Goal: Information Seeking & Learning: Learn about a topic

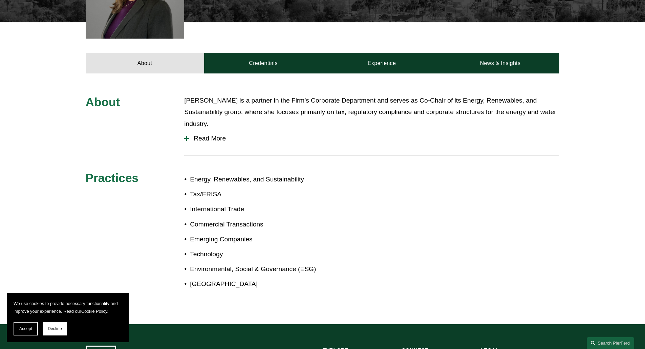
scroll to position [290, 0]
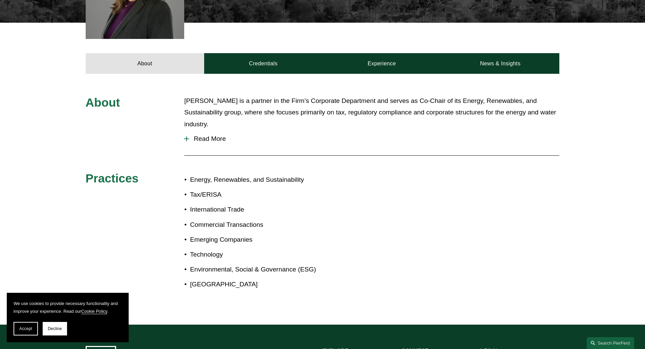
click at [208, 135] on span "Read More" at bounding box center [374, 138] width 370 height 7
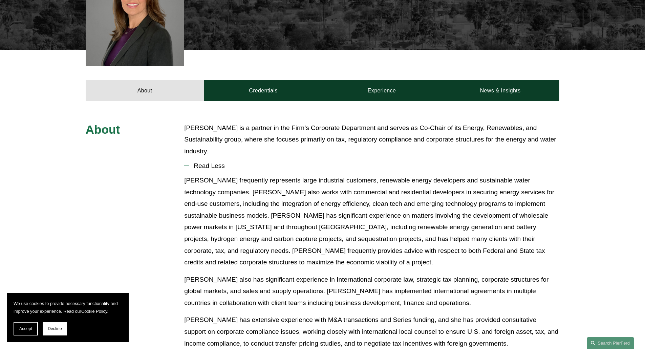
scroll to position [262, 0]
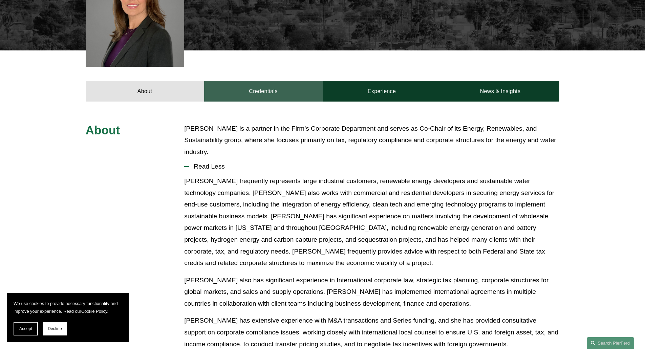
click at [273, 81] on link "Credentials" at bounding box center [263, 91] width 119 height 20
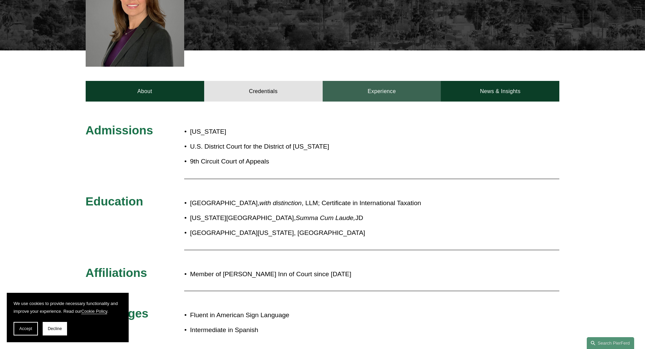
click at [364, 88] on link "Experience" at bounding box center [382, 91] width 119 height 20
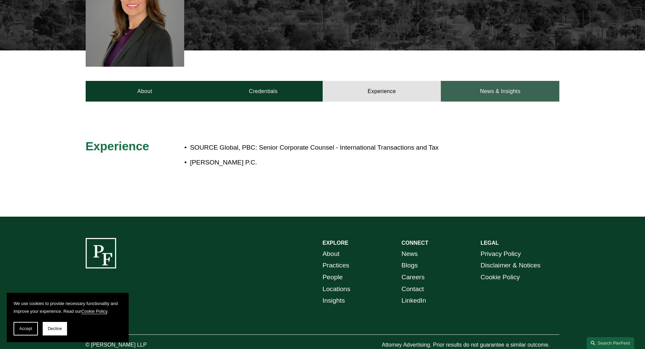
click at [492, 81] on link "News & Insights" at bounding box center [500, 91] width 119 height 20
